Goal: Navigation & Orientation: Find specific page/section

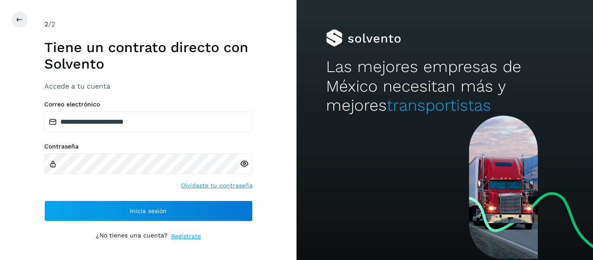
click at [182, 28] on div "2 /2" at bounding box center [148, 24] width 208 height 10
click at [176, 36] on div "2 /2 Tiene un contrato directo con Solvento Accede a tu cuenta" at bounding box center [148, 54] width 208 height 71
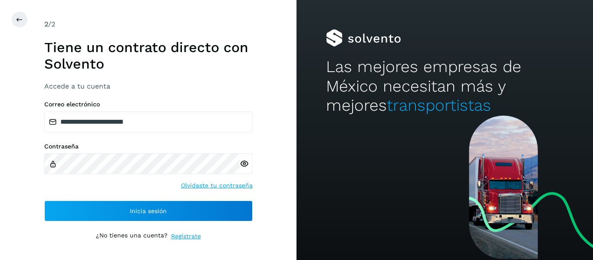
click at [178, 37] on div "2 /2 Tiene un contrato directo con Solvento Accede a tu cuenta" at bounding box center [148, 54] width 208 height 71
click at [162, 12] on div at bounding box center [307, 19] width 593 height 17
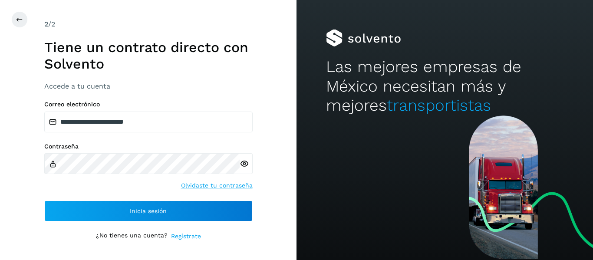
click at [162, 12] on div at bounding box center [307, 19] width 593 height 17
click at [162, 13] on div at bounding box center [307, 19] width 593 height 17
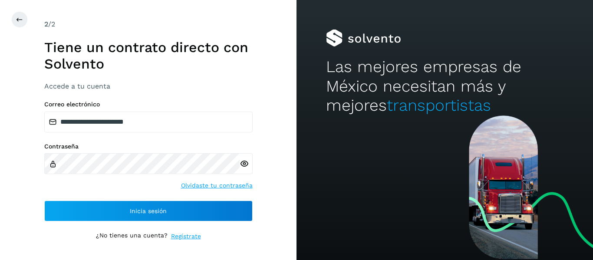
click at [162, 13] on div at bounding box center [307, 19] width 593 height 17
